Goal: Task Accomplishment & Management: Use online tool/utility

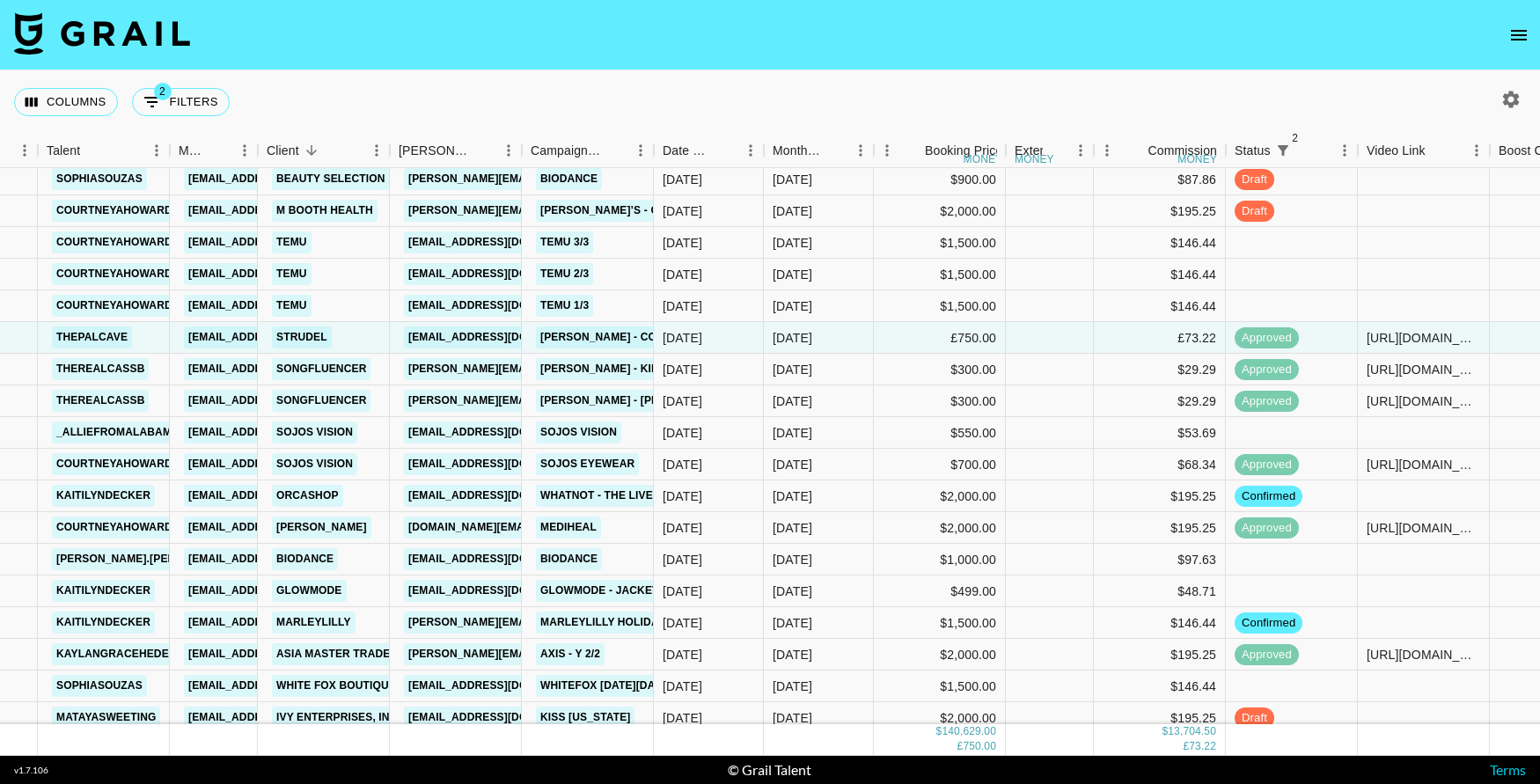
scroll to position [2394, 107]
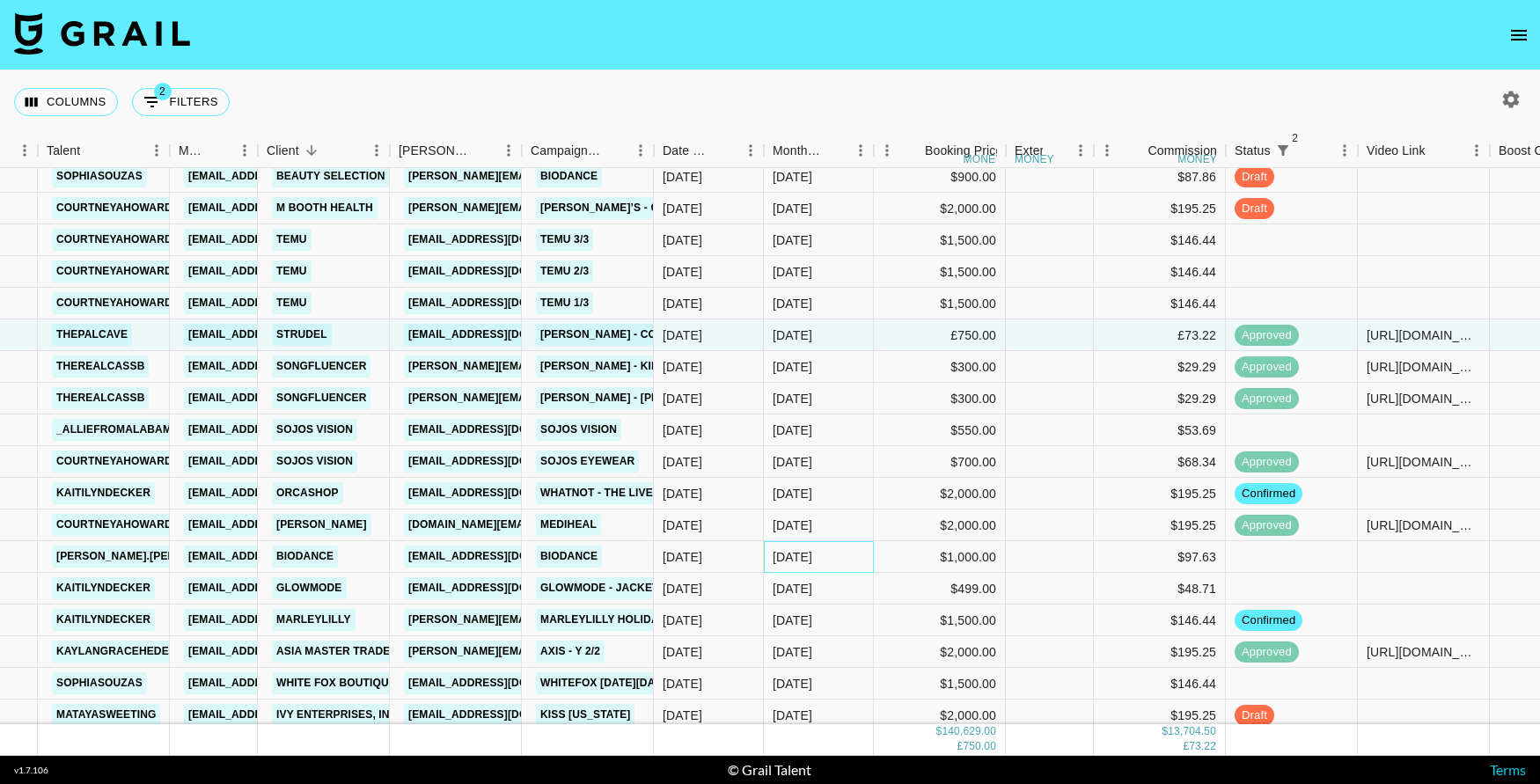
click at [824, 555] on div "[DATE]" at bounding box center [818, 556] width 110 height 32
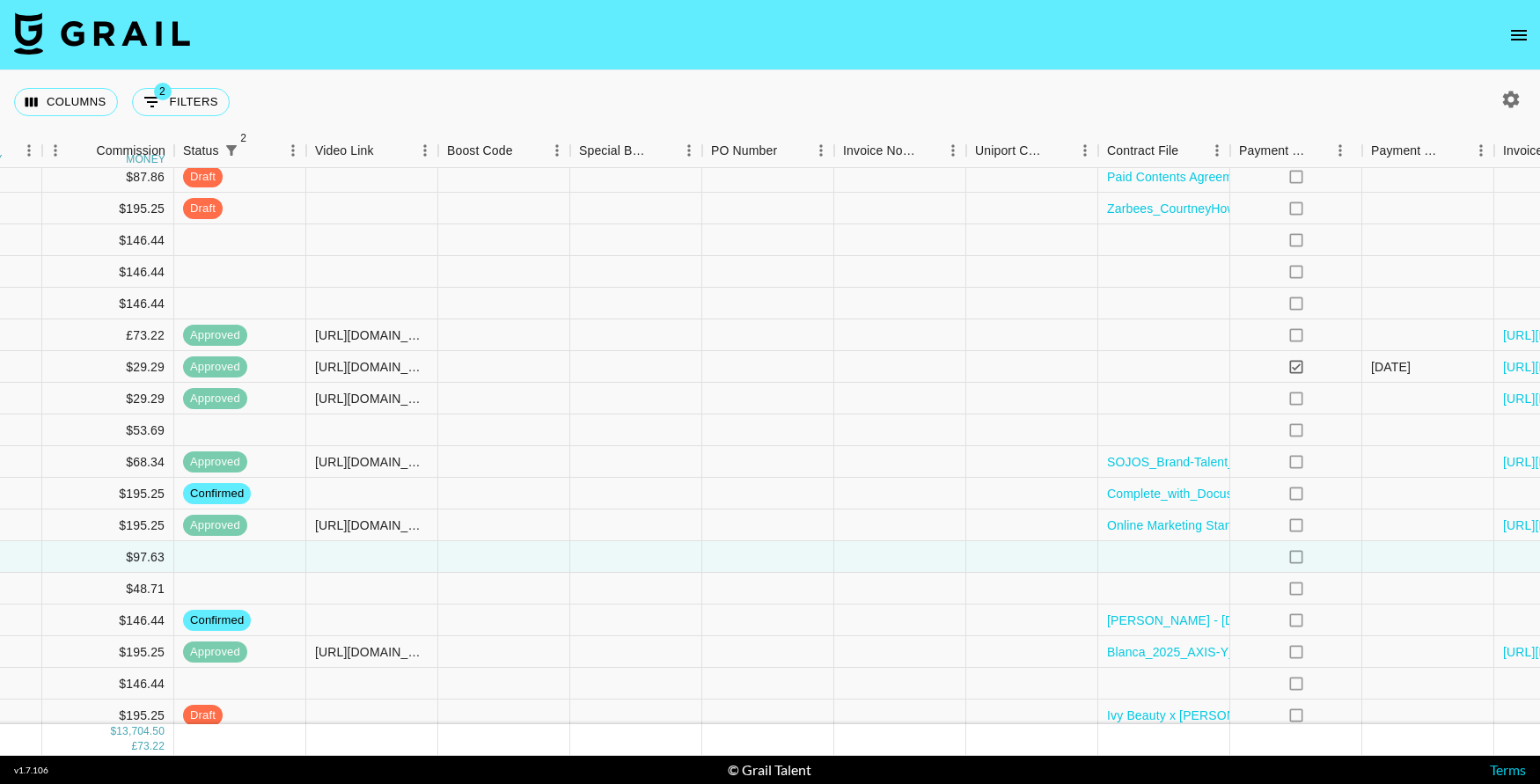
scroll to position [2394, 1204]
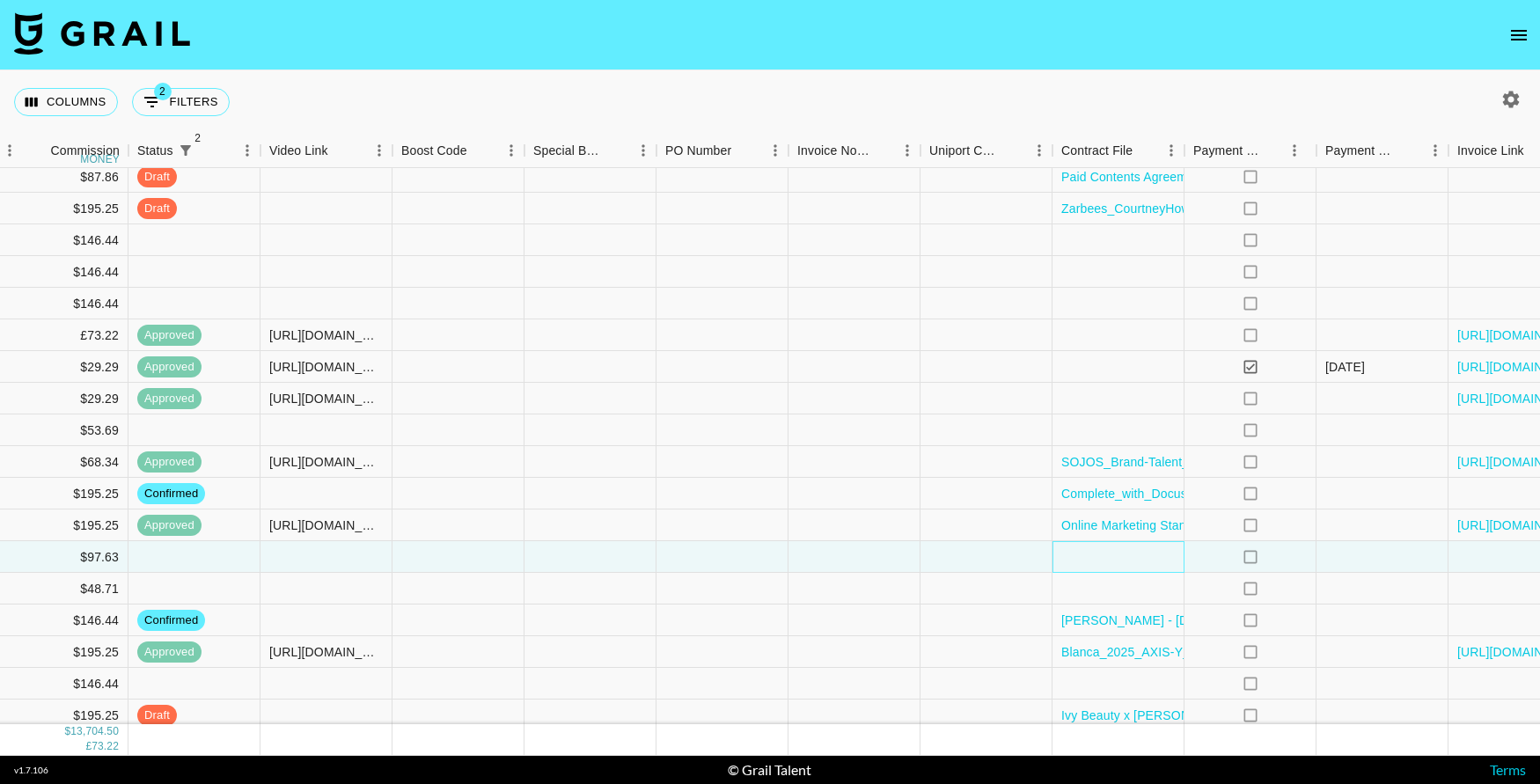
click at [1135, 563] on div at bounding box center [1117, 556] width 132 height 32
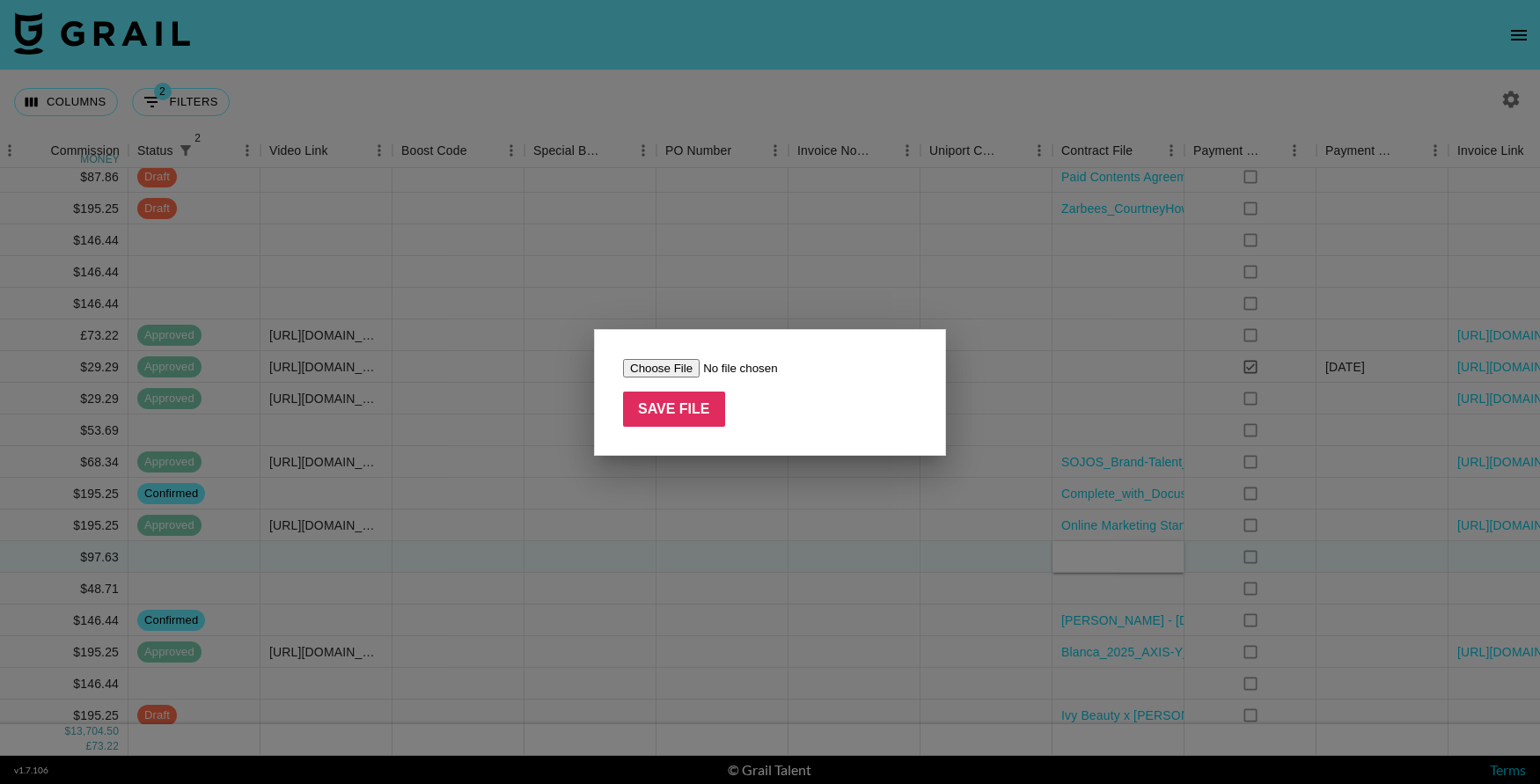
click at [681, 368] on input "file" at bounding box center [734, 367] width 223 height 19
type input "C:\fakepath\Paid Contents Agreement_natalya.[PERSON_NAME](25.09).pdf"
click at [683, 405] on input "Save File" at bounding box center [673, 409] width 102 height 36
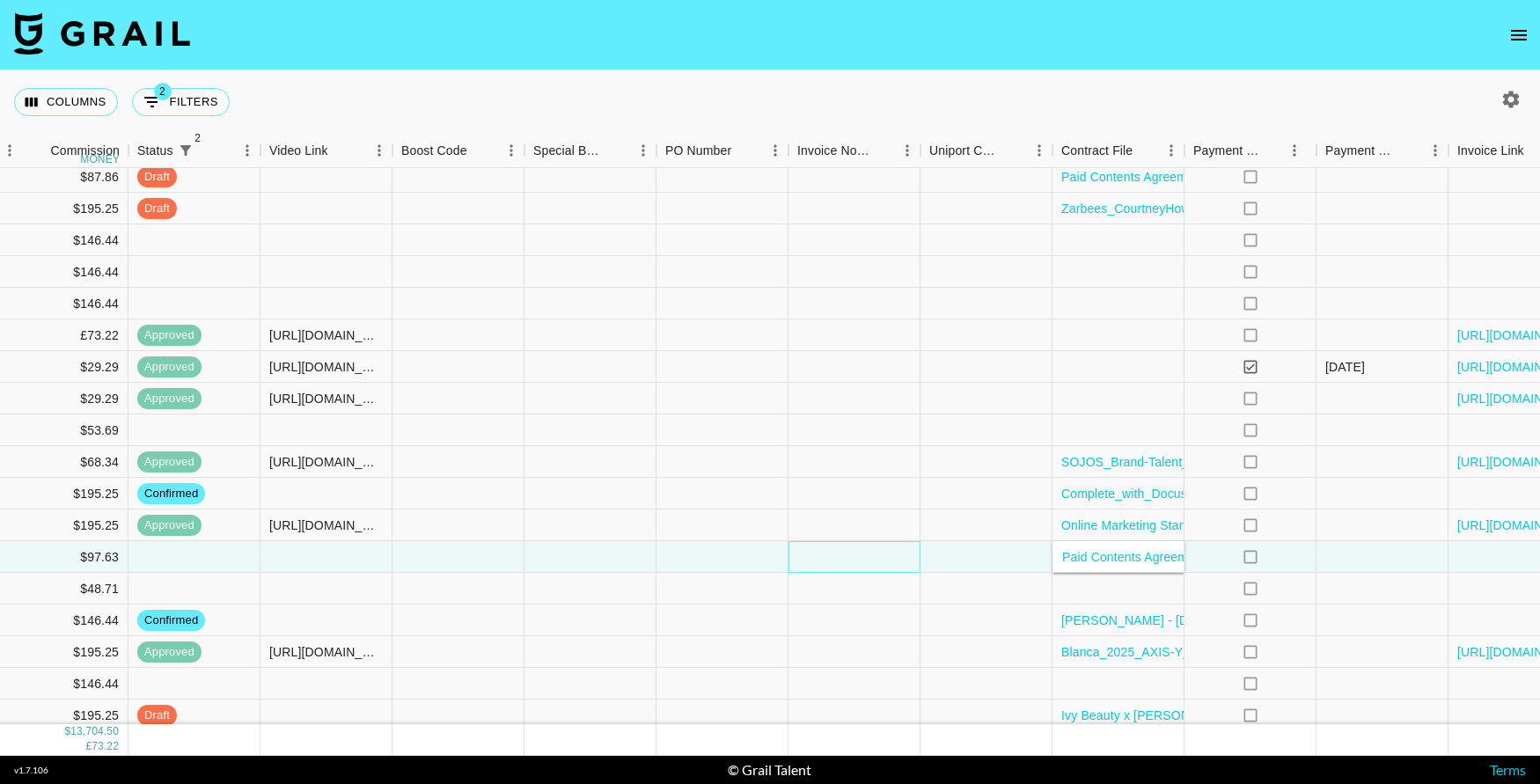
click at [909, 563] on div at bounding box center [854, 556] width 132 height 32
click at [1356, 563] on div at bounding box center [1382, 556] width 132 height 32
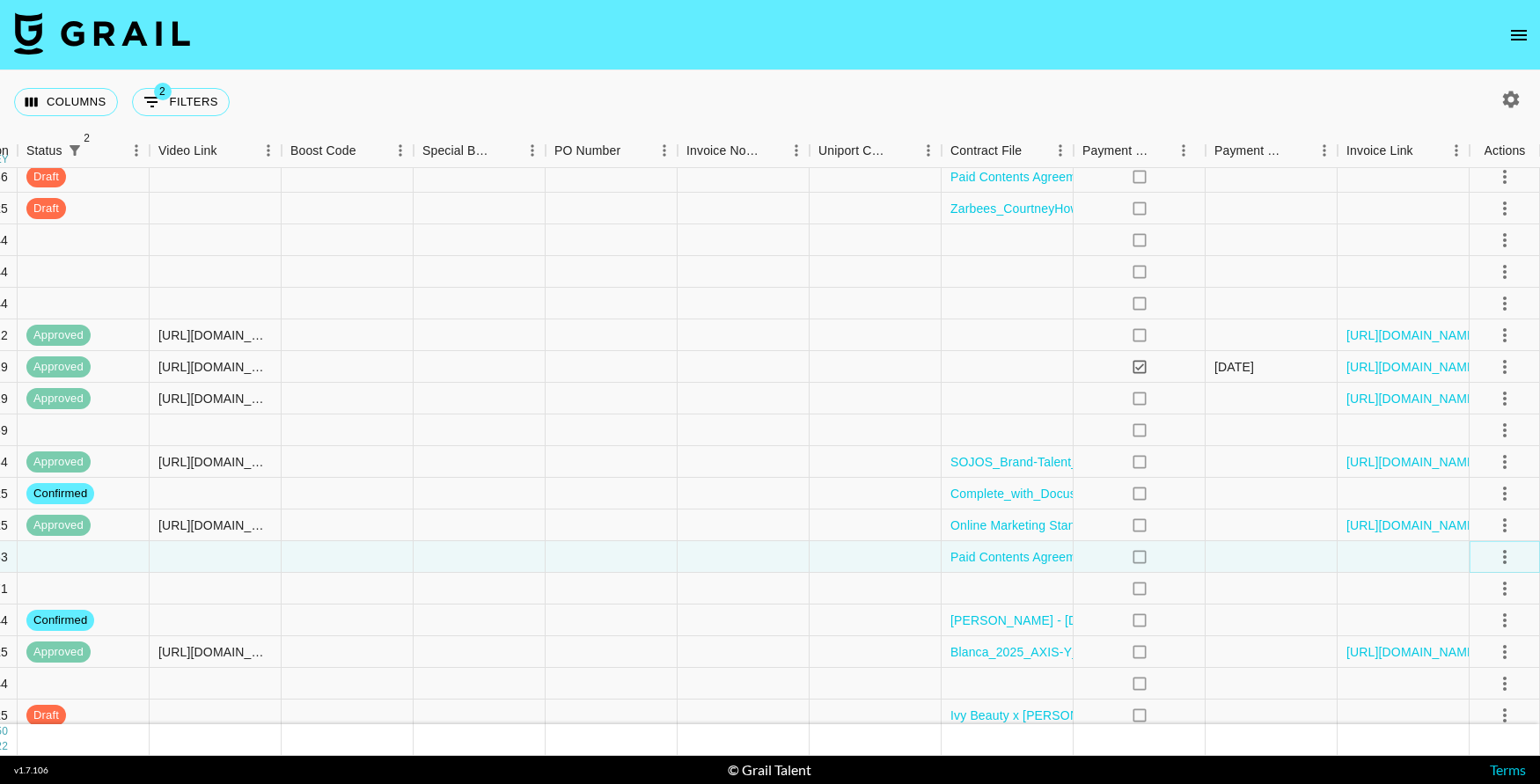
click at [1501, 555] on icon "select merge strategy" at bounding box center [1503, 556] width 21 height 21
click at [1486, 600] on li "Confirm" at bounding box center [1482, 595] width 114 height 32
click at [1280, 543] on div at bounding box center [1271, 556] width 132 height 32
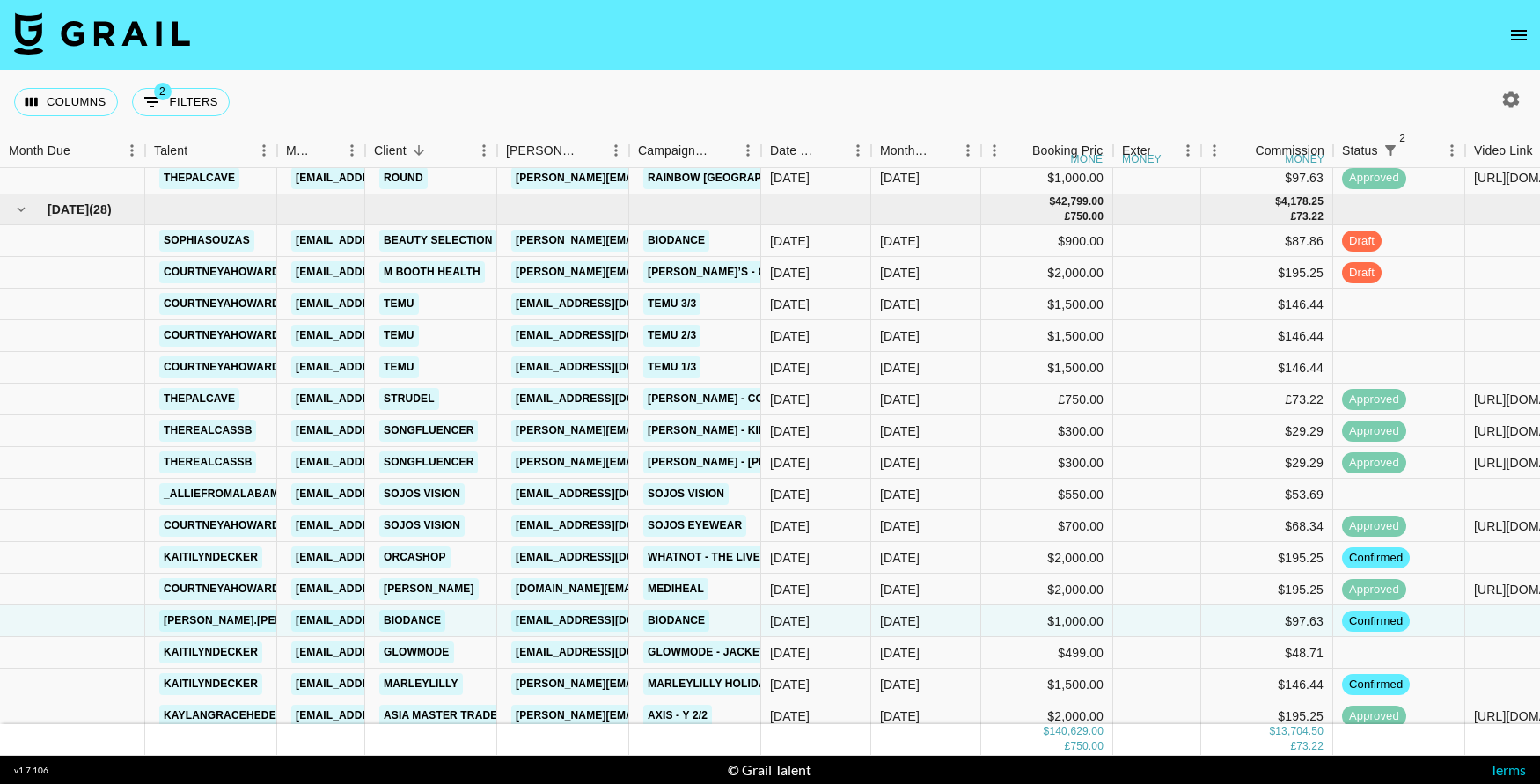
scroll to position [2327, 0]
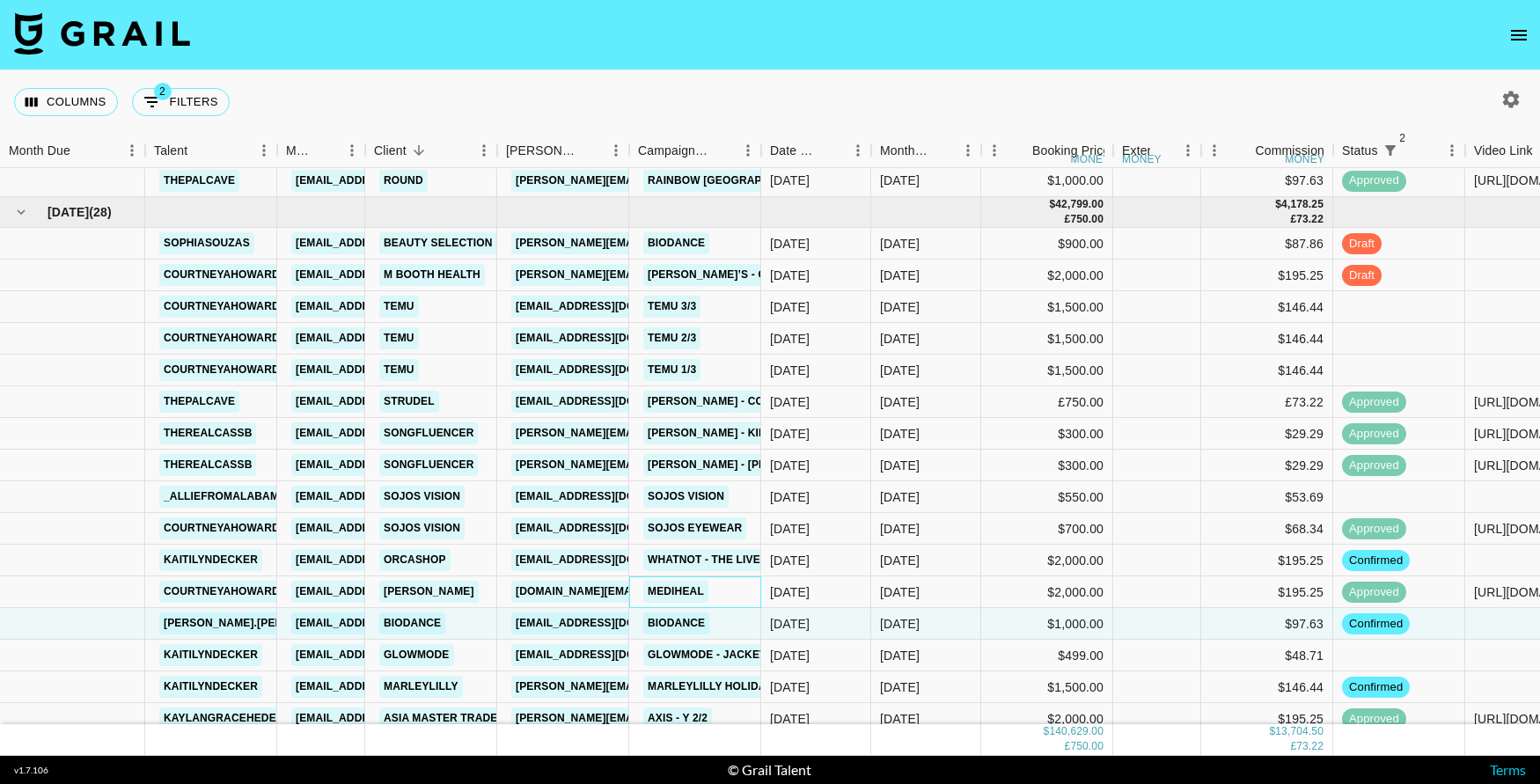
click at [728, 587] on div "Mediheal" at bounding box center [694, 592] width 132 height 32
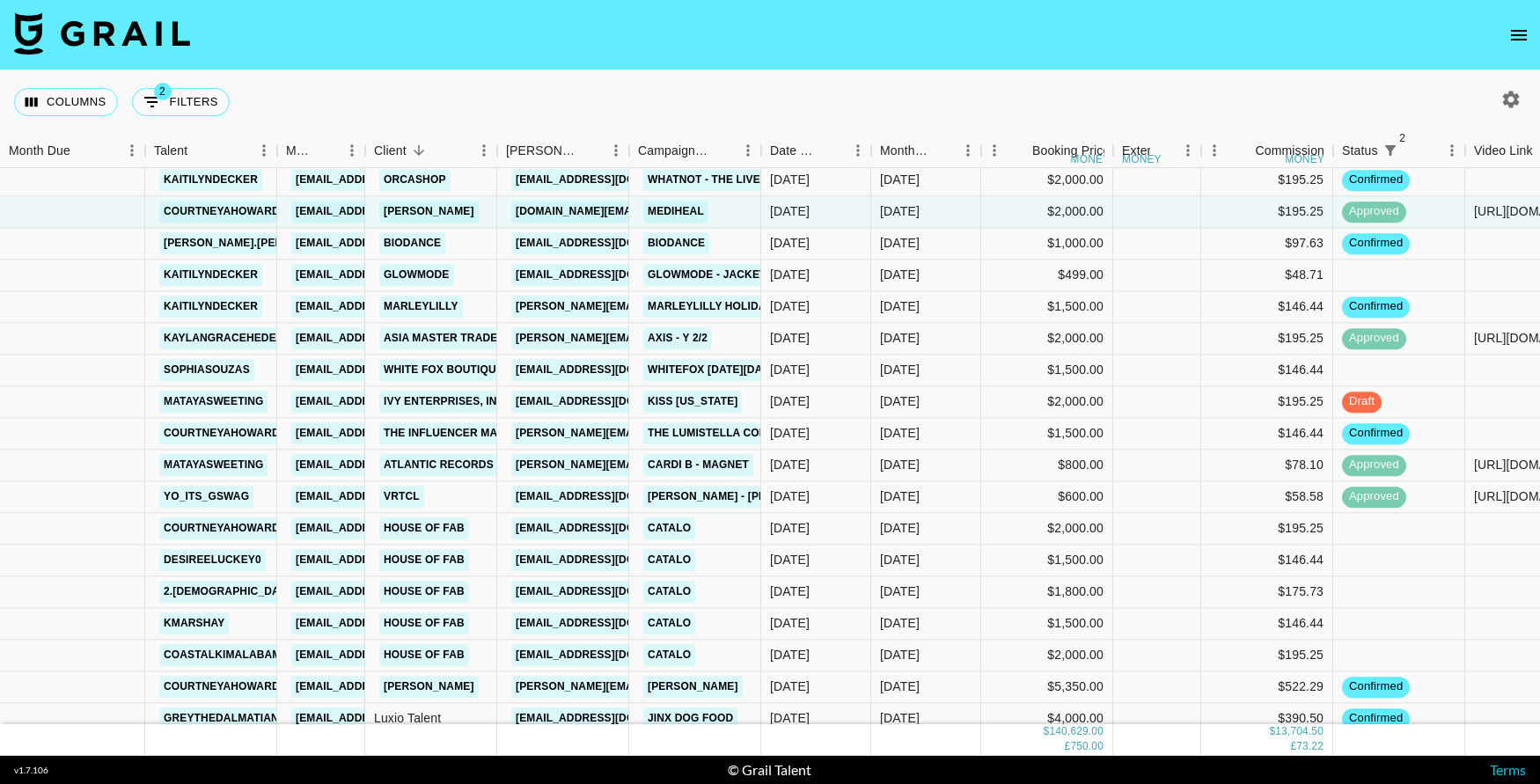
scroll to position [2716, 0]
